Goal: Find specific page/section: Find specific page/section

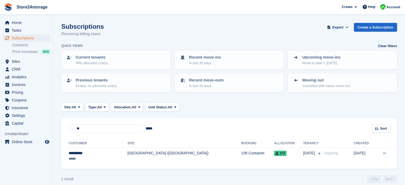
type input "*"
type input "*******"
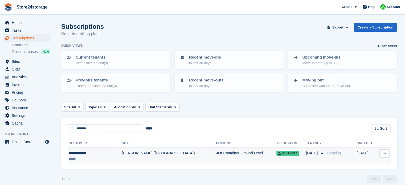
click at [123, 153] on td "[PERSON_NAME] ([GEOGRAPHIC_DATA])" at bounding box center [169, 156] width 94 height 17
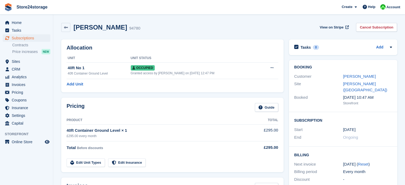
click at [352, 76] on link "[PERSON_NAME]" at bounding box center [359, 76] width 33 height 5
